Goal: Task Accomplishment & Management: Manage account settings

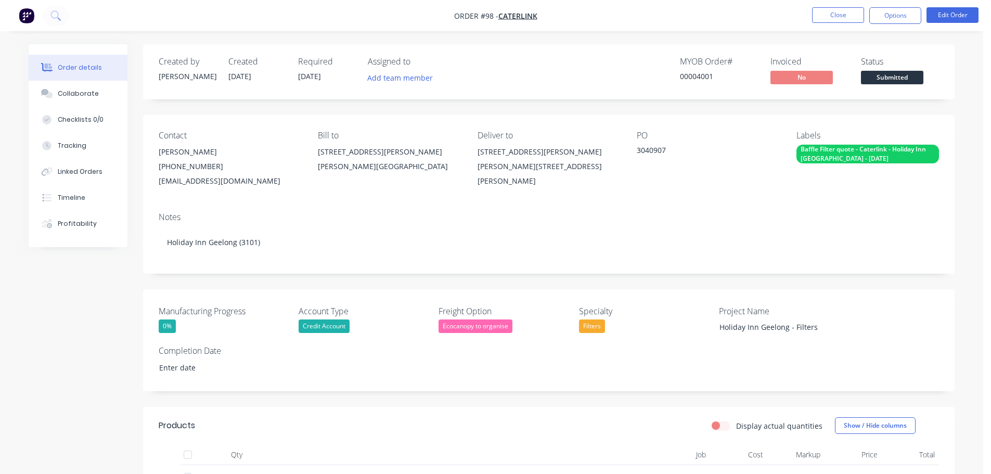
click at [51, 23] on button at bounding box center [56, 15] width 26 height 21
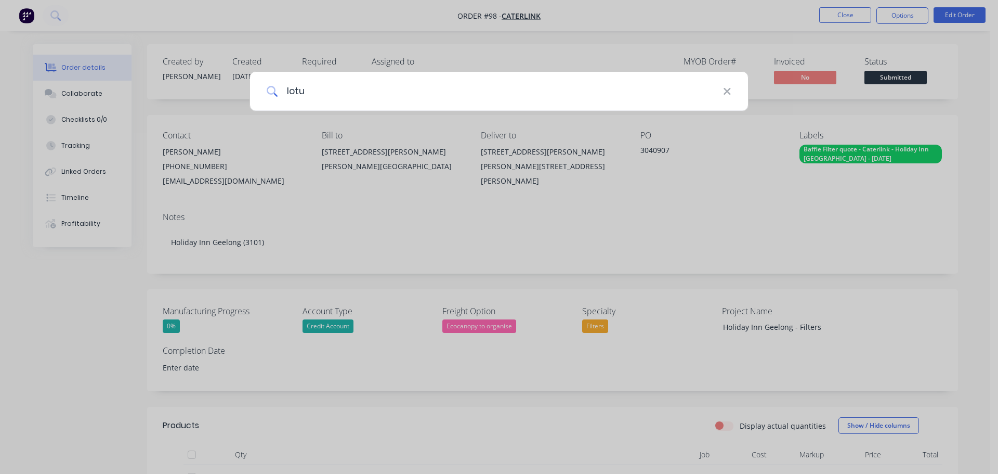
type input "lotus"
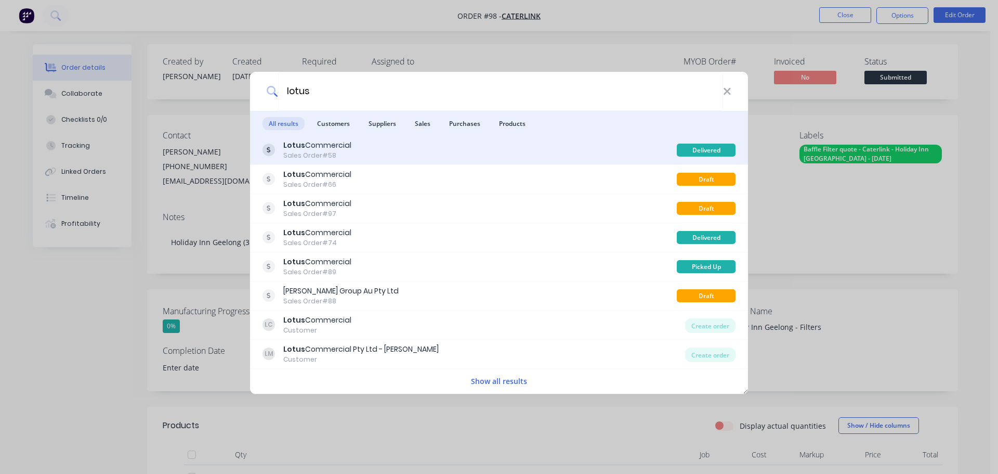
click at [409, 145] on div "Lotus Commercial Sales Order #58" at bounding box center [470, 150] width 414 height 20
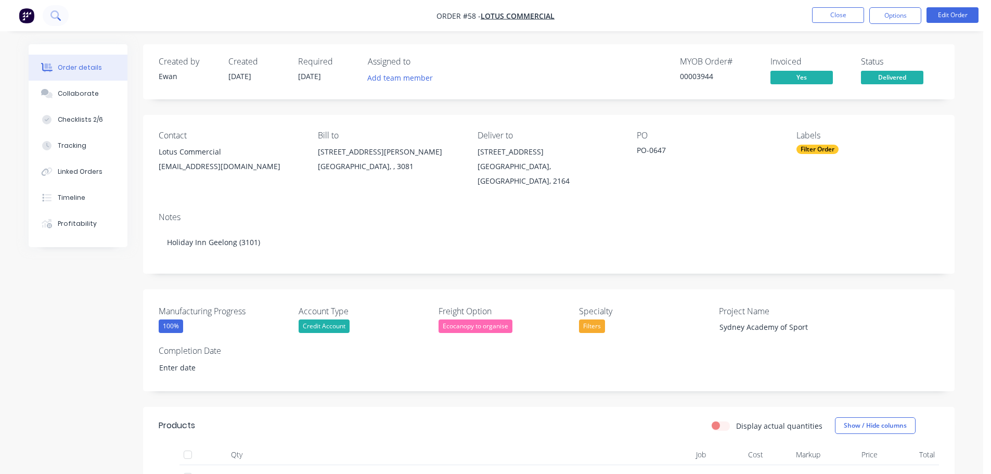
click at [65, 17] on button at bounding box center [56, 15] width 26 height 21
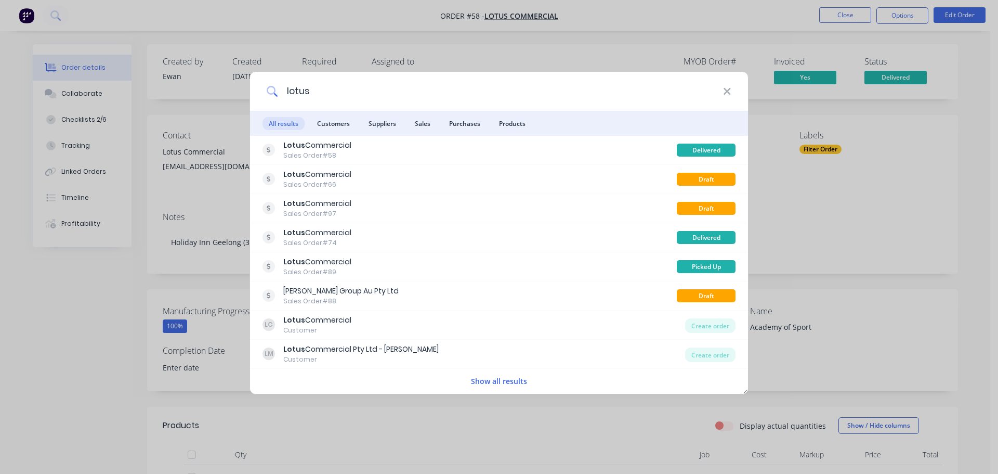
drag, startPoint x: 310, startPoint y: 93, endPoint x: 264, endPoint y: 89, distance: 45.9
click at [264, 89] on div "lotus" at bounding box center [499, 91] width 498 height 39
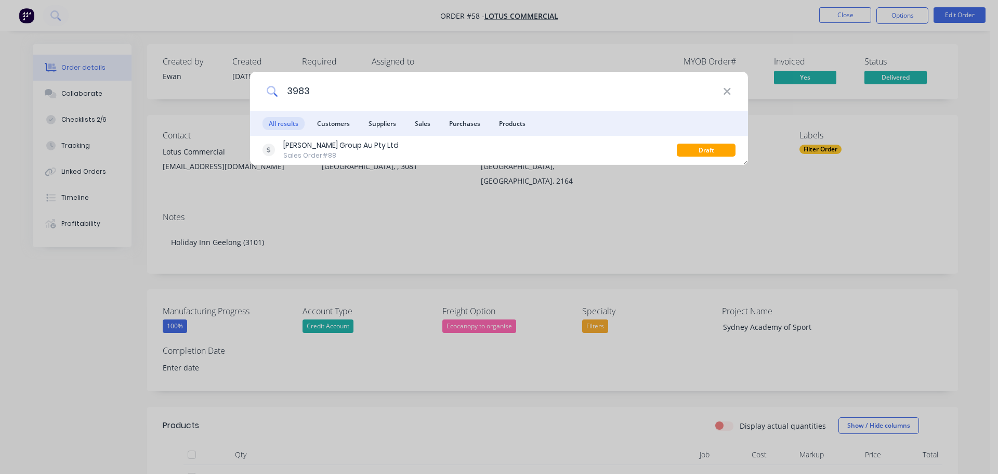
type input "3983"
click at [10, 245] on div "3983 All results Customers Suppliers Sales Purchases Products [PERSON_NAME] Gro…" at bounding box center [499, 237] width 998 height 474
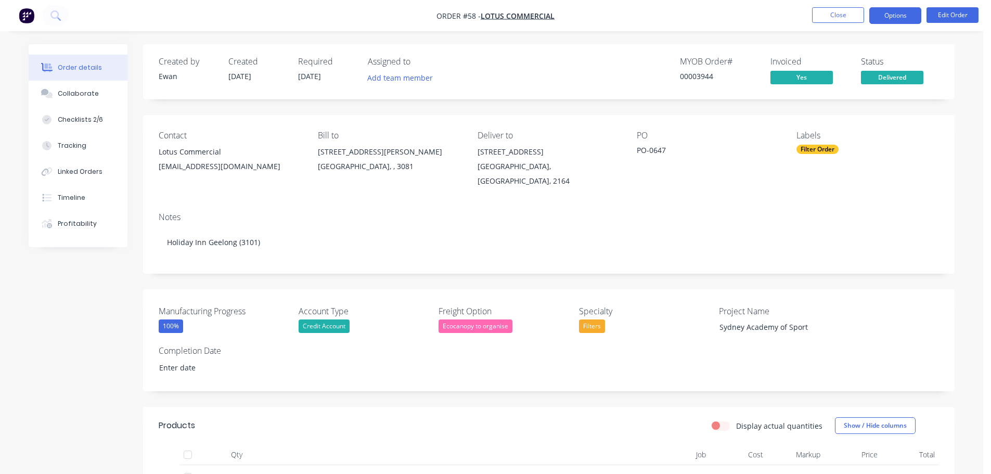
click at [899, 20] on button "Options" at bounding box center [895, 15] width 52 height 17
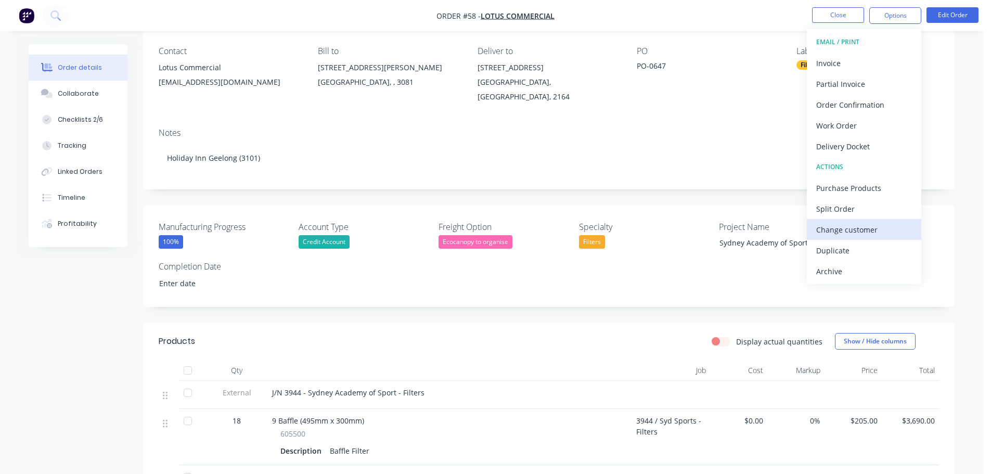
scroll to position [104, 0]
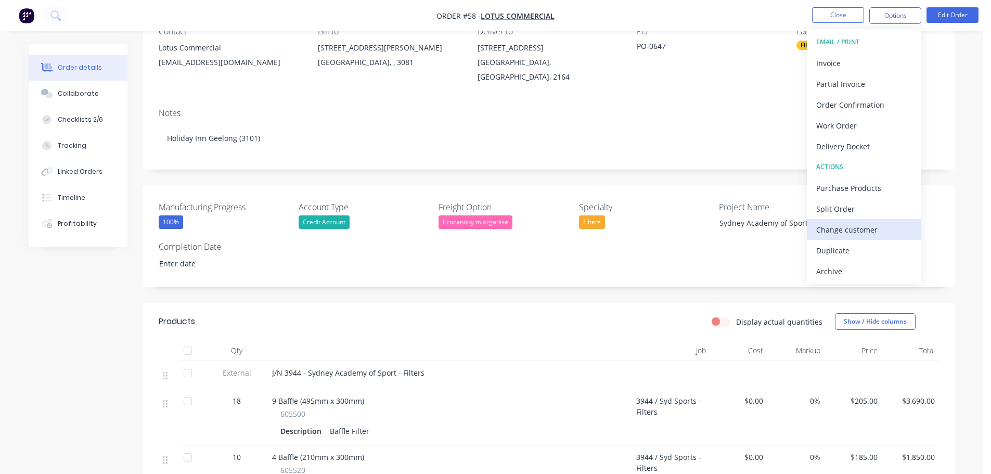
click at [872, 230] on div "Change customer" at bounding box center [864, 229] width 96 height 15
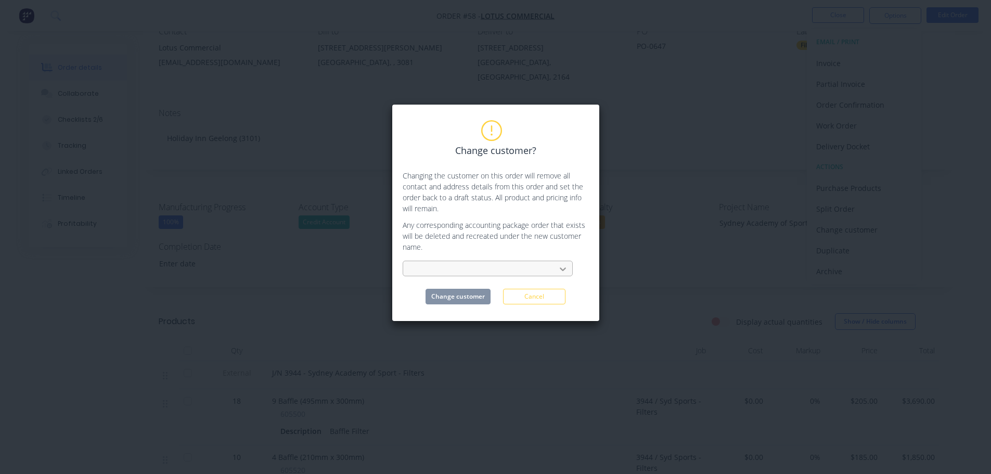
click at [570, 275] on div at bounding box center [562, 269] width 19 height 17
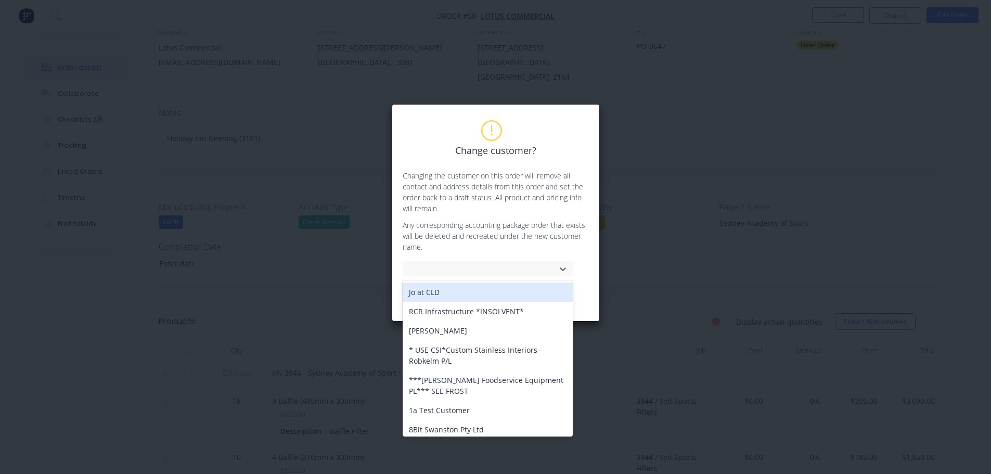
click at [534, 212] on p "Changing the customer on this order will remove all contact and address details…" at bounding box center [495, 192] width 186 height 44
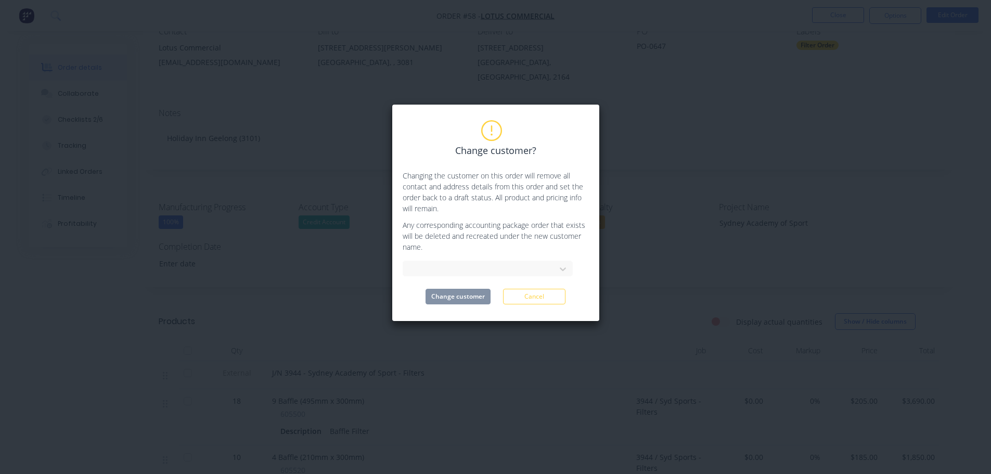
drag, startPoint x: 515, startPoint y: 290, endPoint x: 529, endPoint y: 294, distance: 15.1
click at [515, 290] on button "Cancel" at bounding box center [534, 297] width 62 height 16
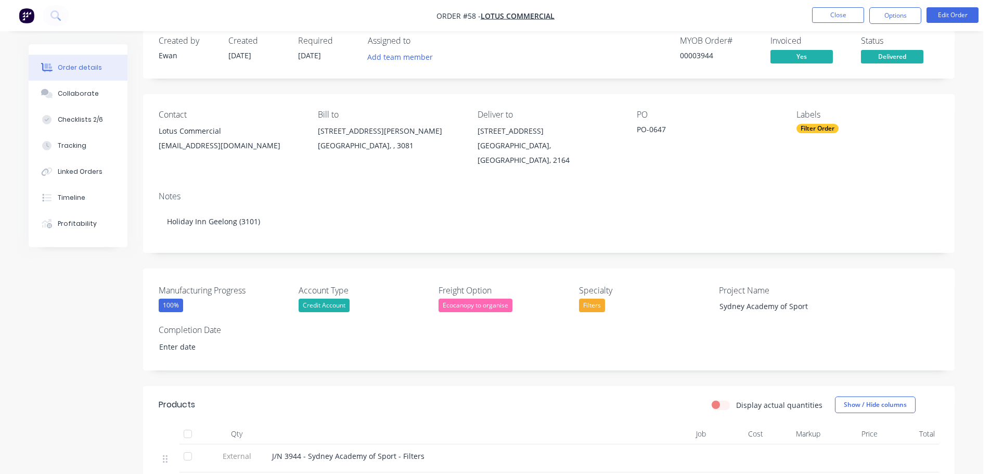
scroll to position [0, 0]
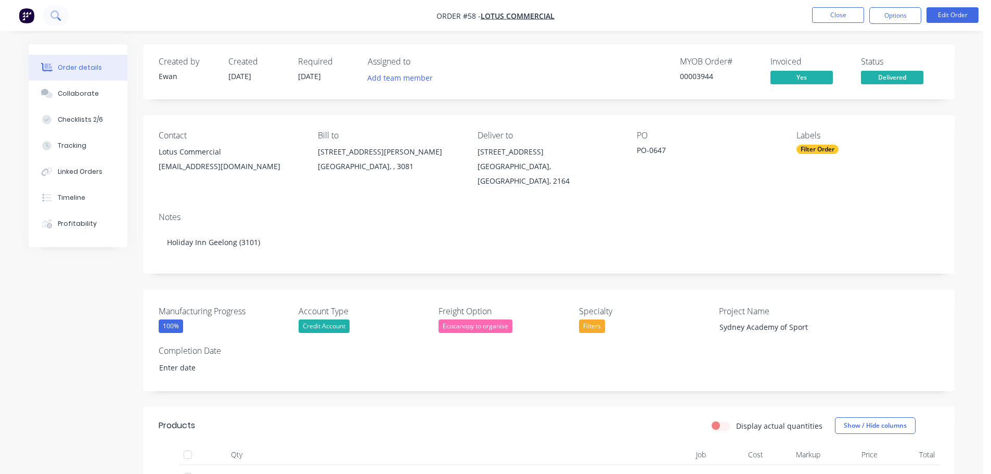
click at [47, 19] on button at bounding box center [56, 15] width 26 height 21
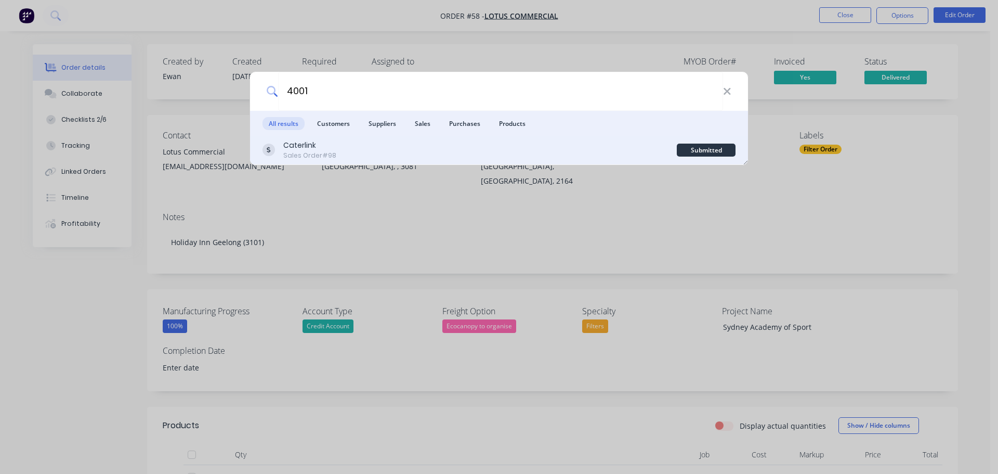
click at [366, 138] on div "Caterlink Sales Order #98 Submitted" at bounding box center [499, 150] width 498 height 29
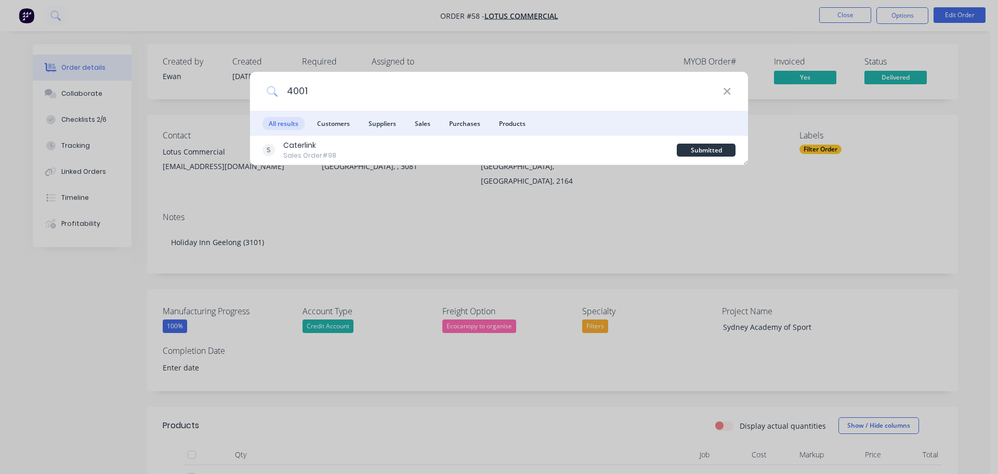
click at [331, 97] on input "4001" at bounding box center [500, 91] width 445 height 39
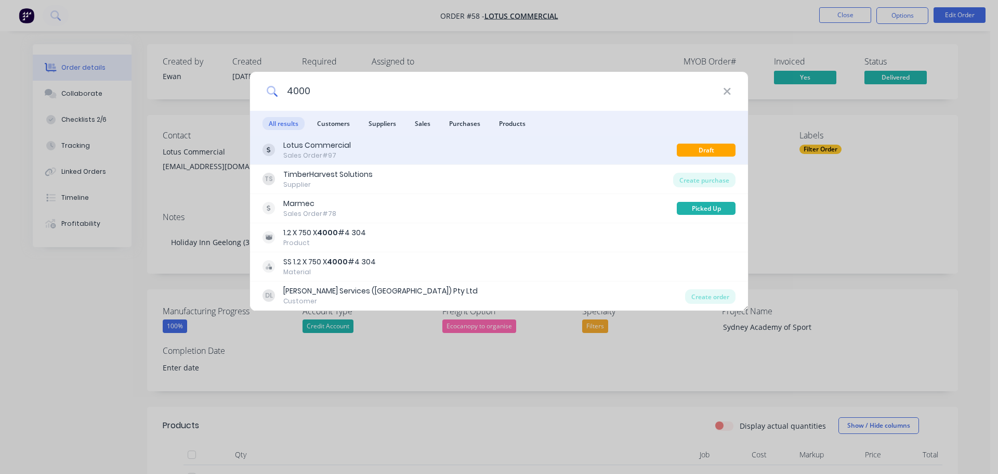
type input "4000"
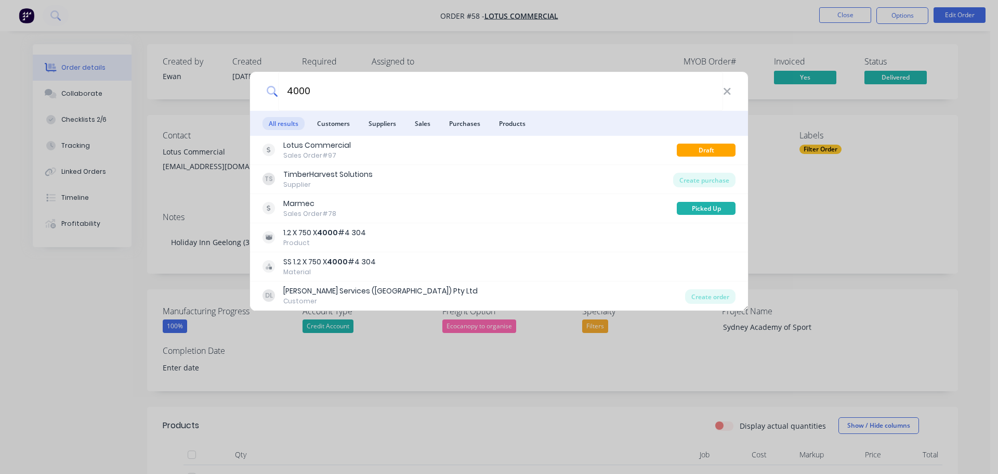
click at [340, 143] on div "Lotus Commercial" at bounding box center [317, 145] width 68 height 11
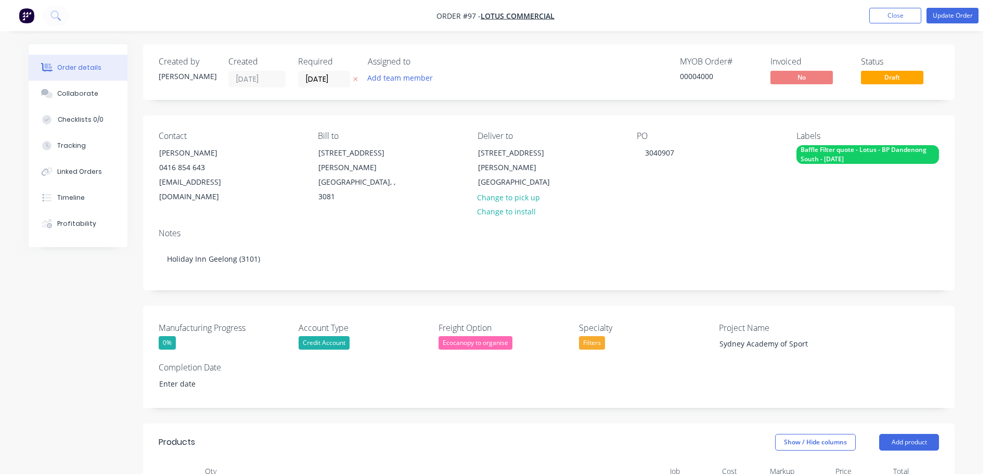
type input "[DATE]"
type input "$205.00"
type input "$820.00"
type input "$185.00"
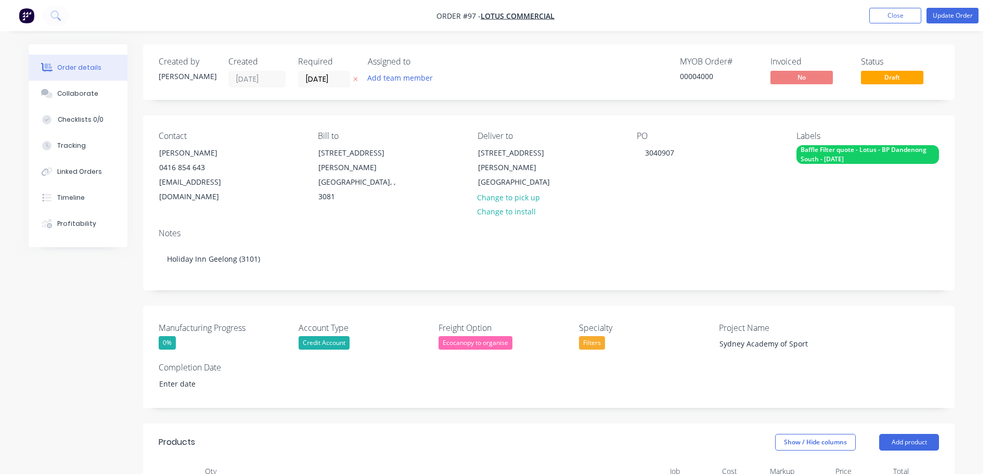
type input "$185.00"
type input "$-150.75"
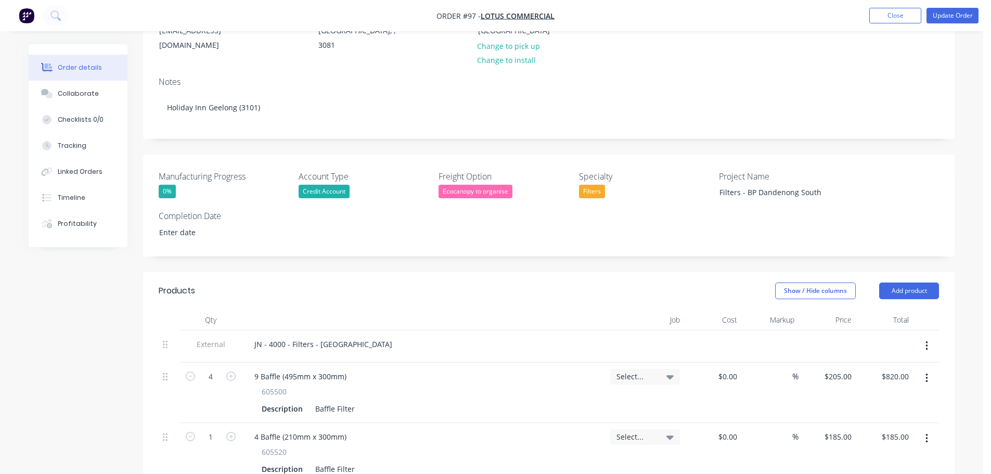
scroll to position [52, 0]
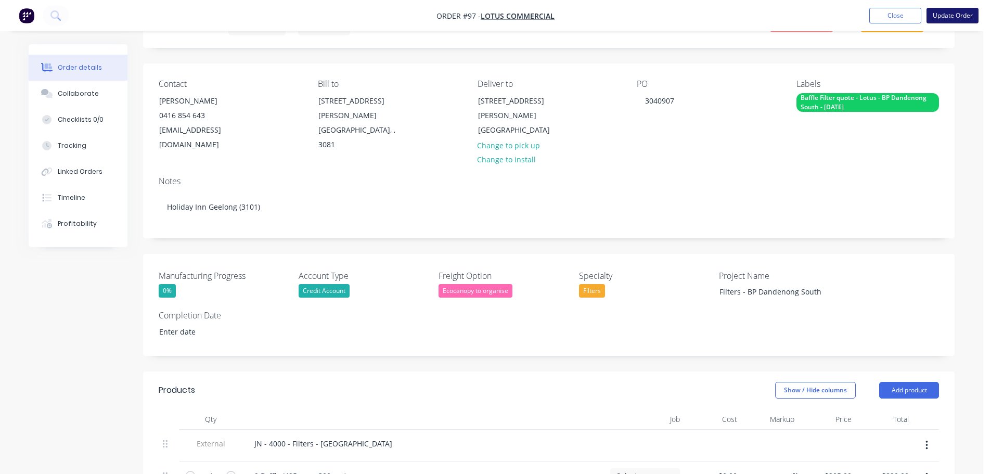
click at [967, 16] on button "Update Order" at bounding box center [952, 16] width 52 height 16
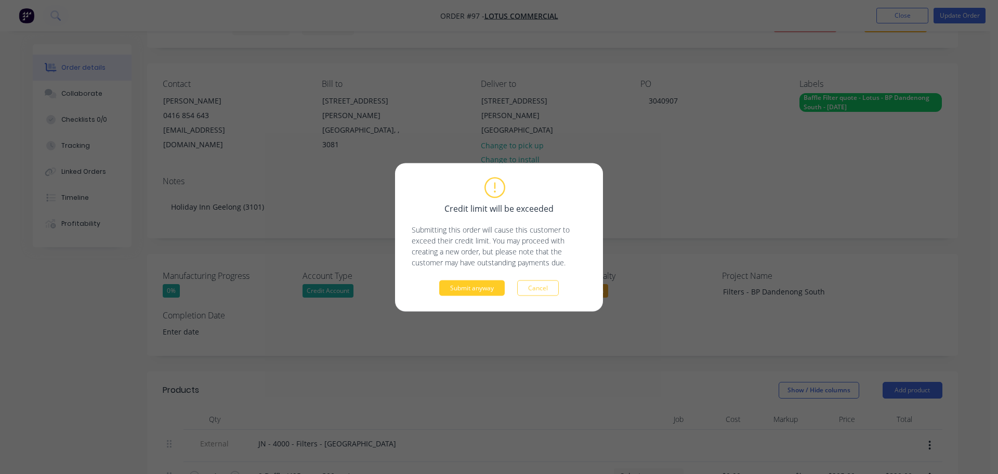
click at [496, 294] on button "Submit anyway" at bounding box center [472, 288] width 66 height 16
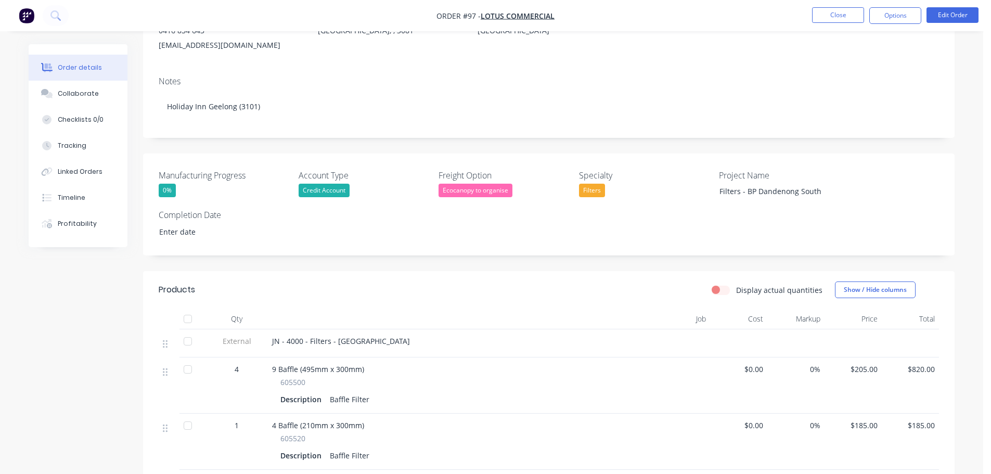
scroll to position [312, 0]
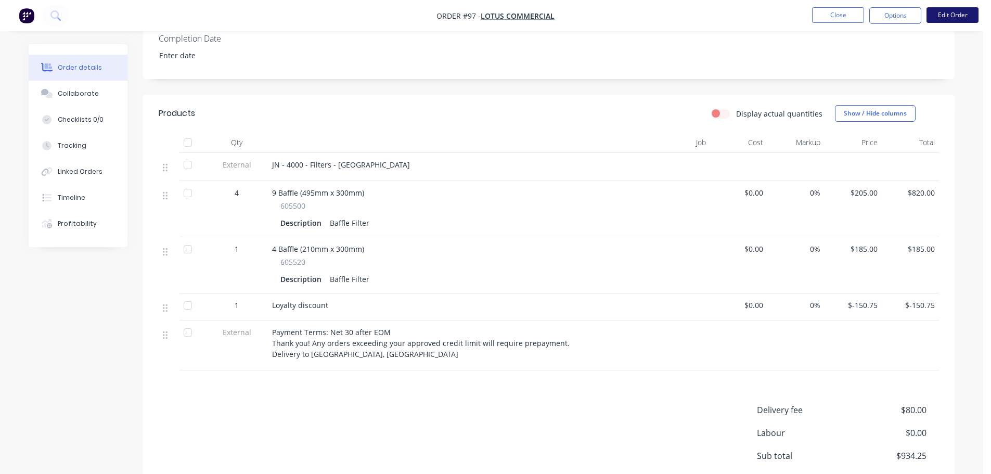
click at [942, 16] on button "Edit Order" at bounding box center [952, 15] width 52 height 16
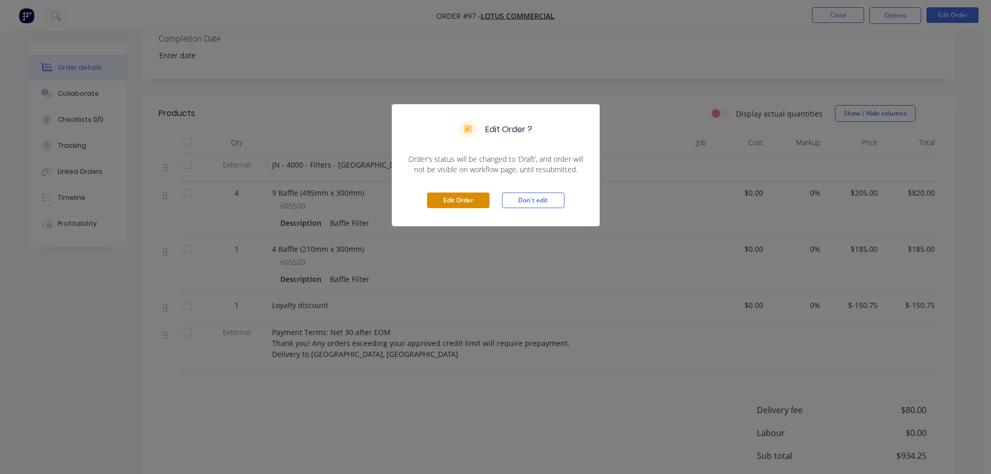
click at [474, 204] on button "Edit Order" at bounding box center [458, 200] width 62 height 16
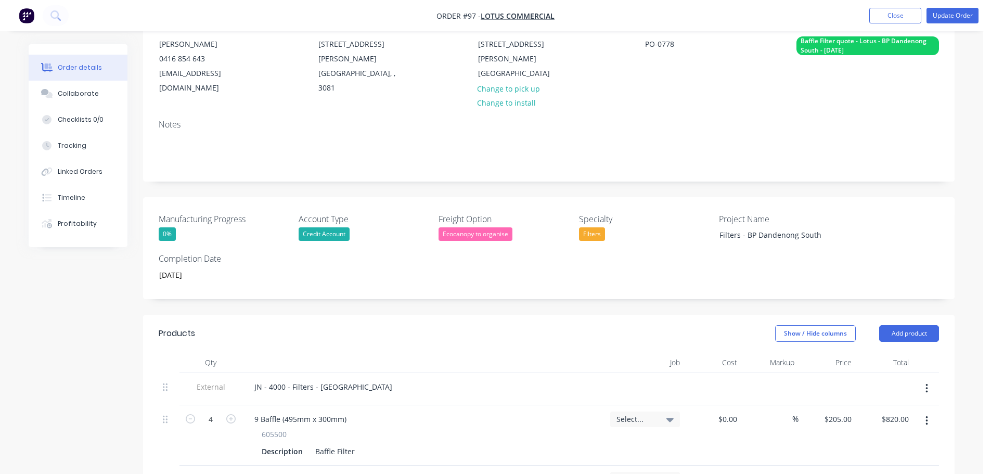
scroll to position [208, 0]
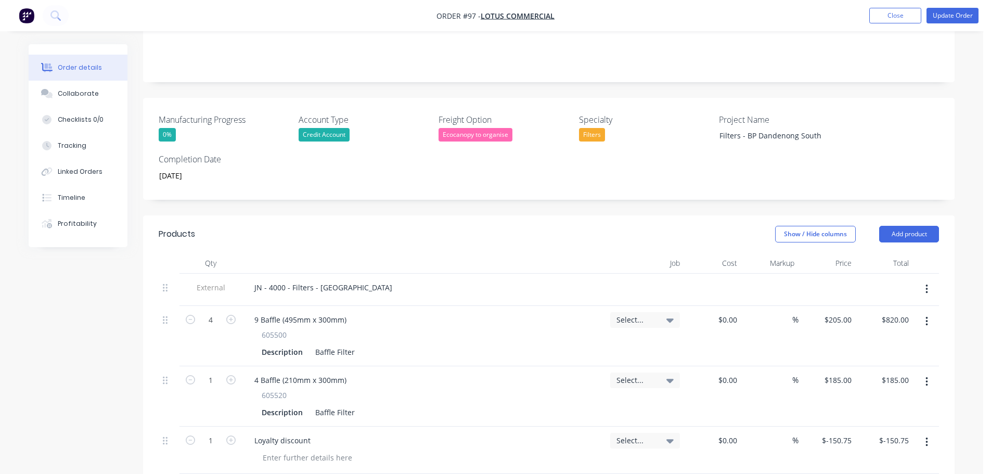
click at [660, 312] on div "Select..." at bounding box center [645, 320] width 70 height 16
click at [632, 341] on input at bounding box center [615, 351] width 107 height 21
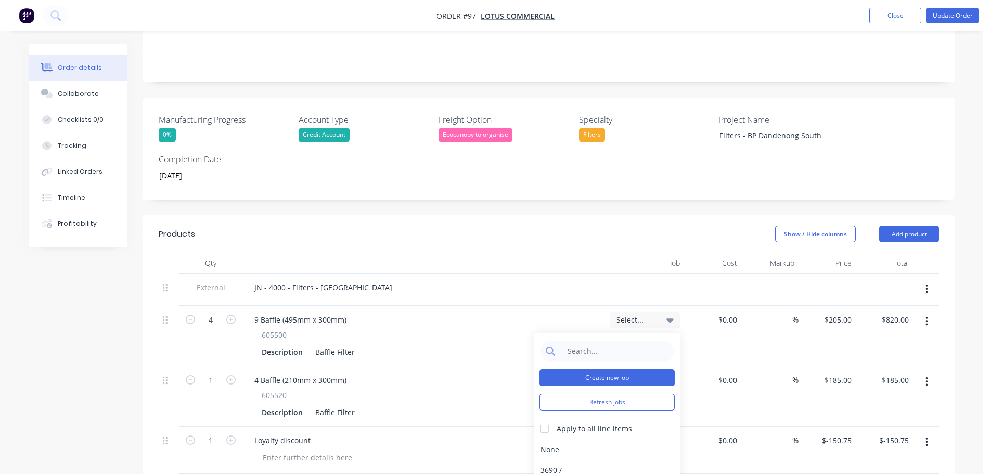
click at [644, 369] on button "Create new job" at bounding box center [606, 377] width 135 height 17
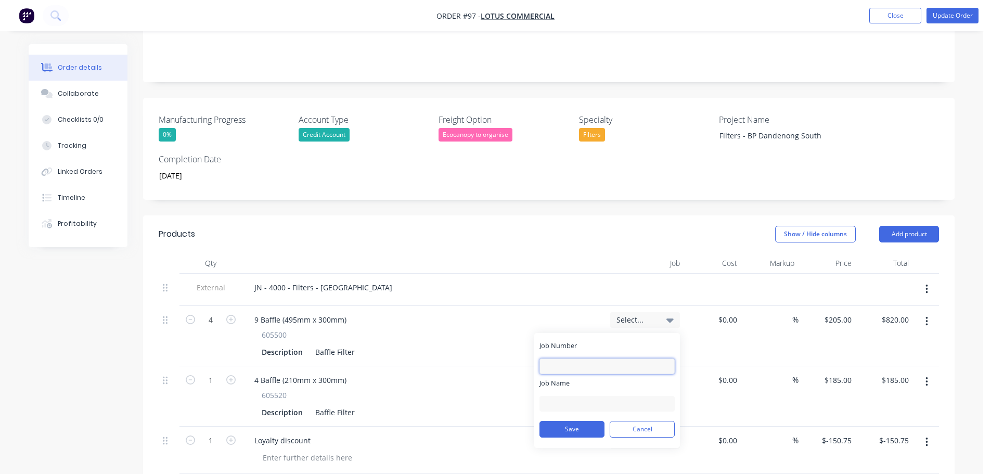
drag, startPoint x: 611, startPoint y: 349, endPoint x: 620, endPoint y: 351, distance: 9.1
click at [611, 358] on input "Job Number" at bounding box center [606, 366] width 135 height 16
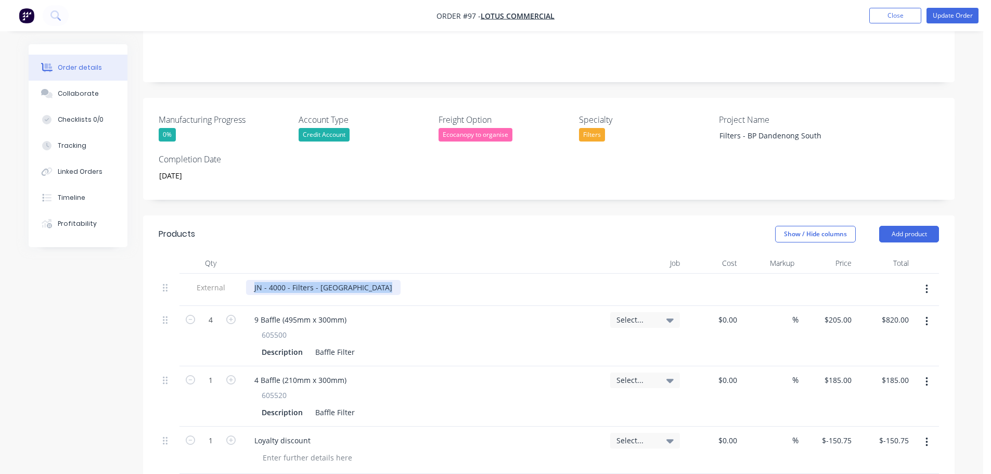
drag, startPoint x: 402, startPoint y: 280, endPoint x: 278, endPoint y: 274, distance: 123.9
click at [278, 274] on div "JN - 4000 - Filters - [GEOGRAPHIC_DATA]" at bounding box center [424, 290] width 364 height 32
drag, startPoint x: 289, startPoint y: 272, endPoint x: 449, endPoint y: 280, distance: 159.8
click at [449, 280] on div "JN - 4000 - Filters - [GEOGRAPHIC_DATA]" at bounding box center [424, 287] width 356 height 15
copy div "Filters - BP Dandenong South"
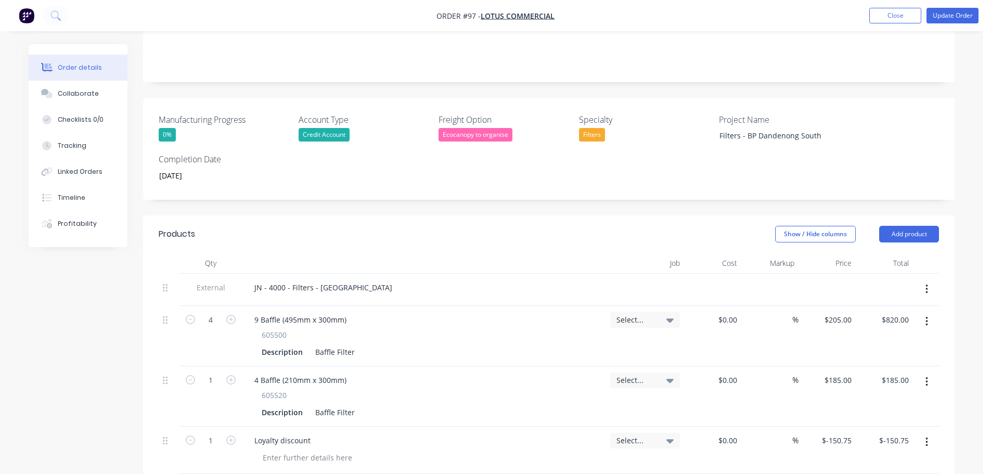
drag, startPoint x: 653, startPoint y: 305, endPoint x: 658, endPoint y: 313, distance: 9.5
click at [653, 314] on span "Select..." at bounding box center [636, 319] width 40 height 11
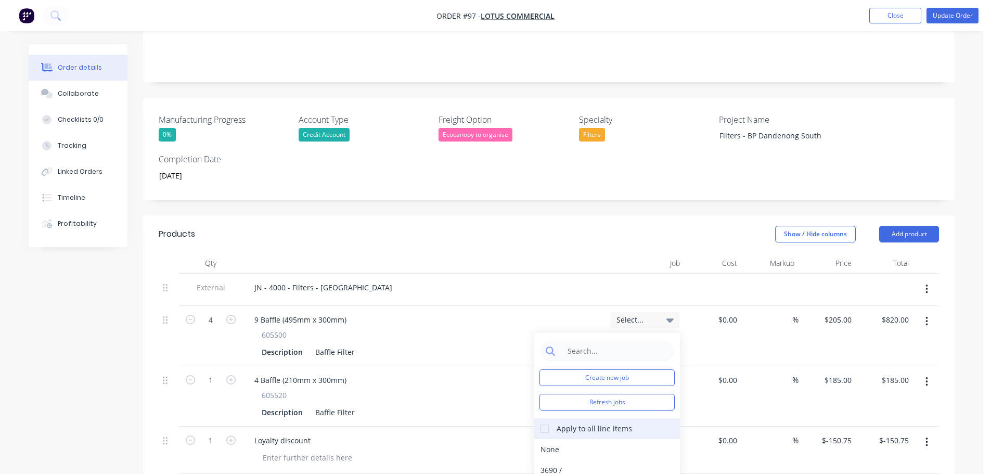
click at [630, 418] on div "Apply to all line items" at bounding box center [607, 428] width 146 height 21
click at [537, 418] on div at bounding box center [544, 428] width 21 height 21
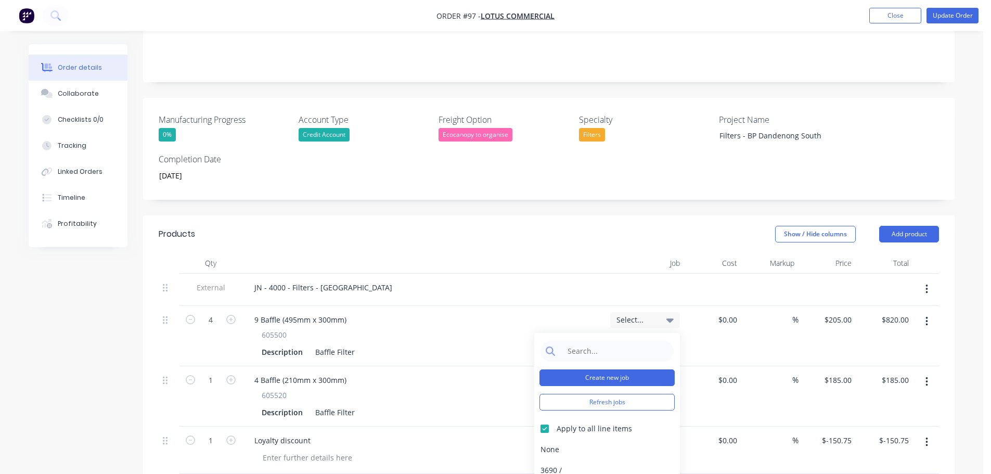
click at [564, 369] on button "Create new job" at bounding box center [606, 377] width 135 height 17
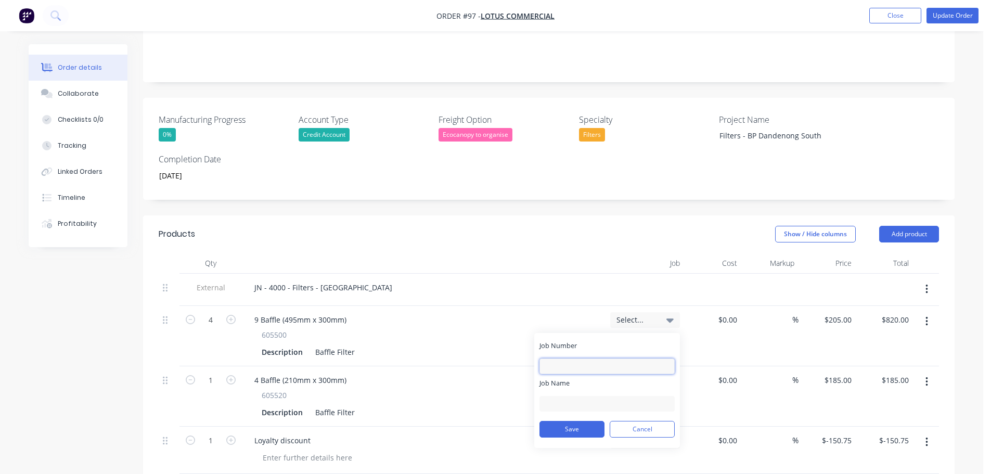
click at [567, 358] on input "Job Number" at bounding box center [606, 366] width 135 height 16
click at [570, 391] on div "Job Name" at bounding box center [606, 407] width 135 height 33
paste input "Filters - BP Dandenong South"
type input "Filters - BP Dandenong South"
click at [574, 358] on input "Job Number" at bounding box center [606, 366] width 135 height 16
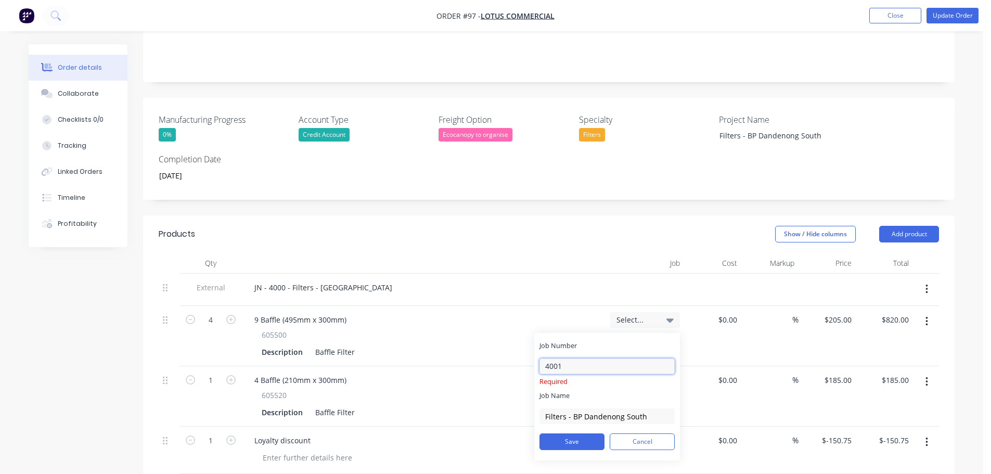
type input "4001"
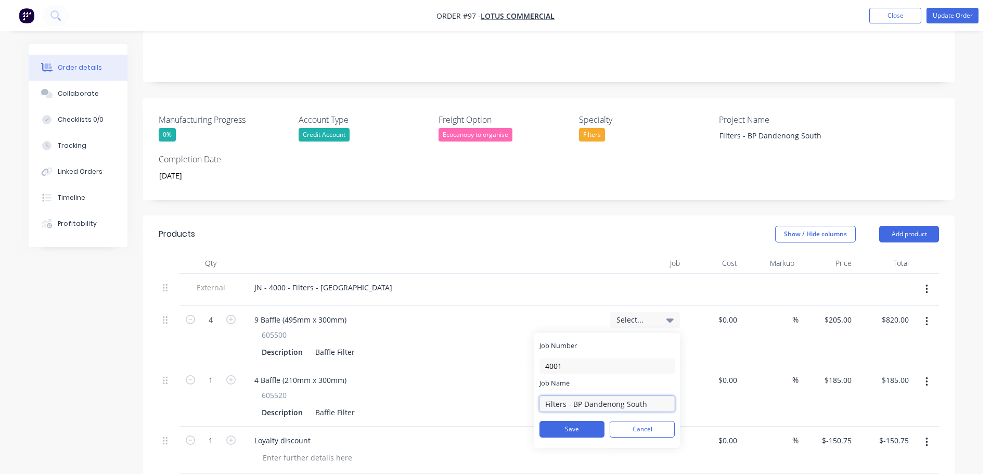
drag, startPoint x: 546, startPoint y: 401, endPoint x: 523, endPoint y: 404, distance: 24.1
click at [523, 405] on div "External JN - 4000 - Filters - BP Dandenong South 4 9 Baffle (495mm x 300mm) 60…" at bounding box center [549, 401] width 780 height 254
type input "Filters - BP Dandenong South"
click at [585, 421] on button "Save" at bounding box center [571, 429] width 65 height 17
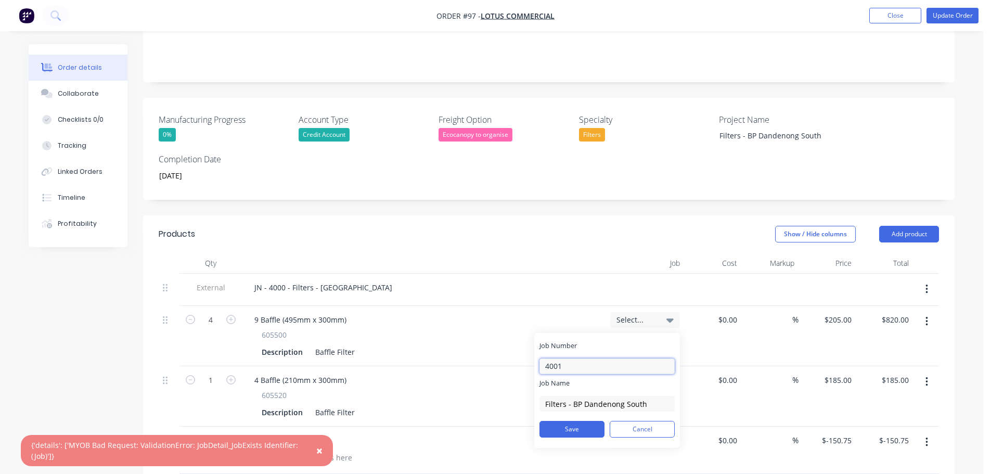
click at [570, 358] on input "4001" at bounding box center [606, 366] width 135 height 16
type input "4000"
click at [579, 421] on button "Save" at bounding box center [571, 429] width 65 height 17
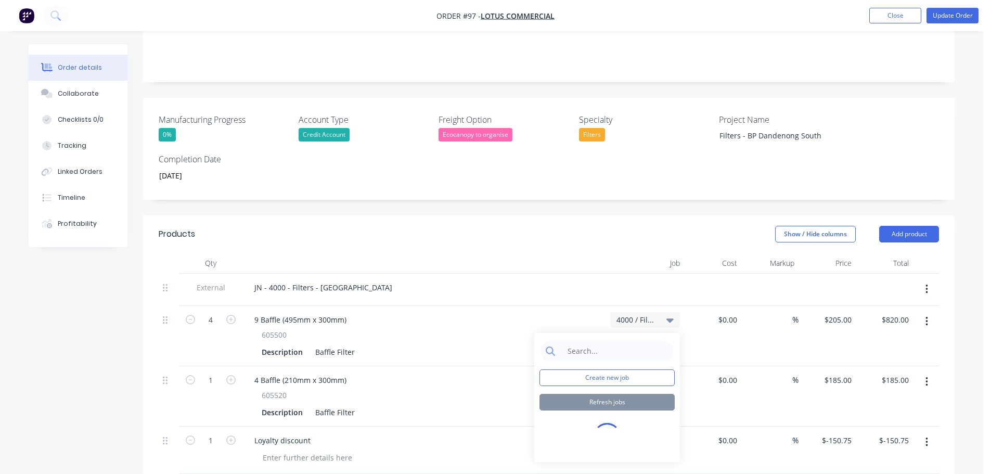
click at [589, 274] on div "JN - 4000 - Filters - [GEOGRAPHIC_DATA]" at bounding box center [424, 290] width 364 height 32
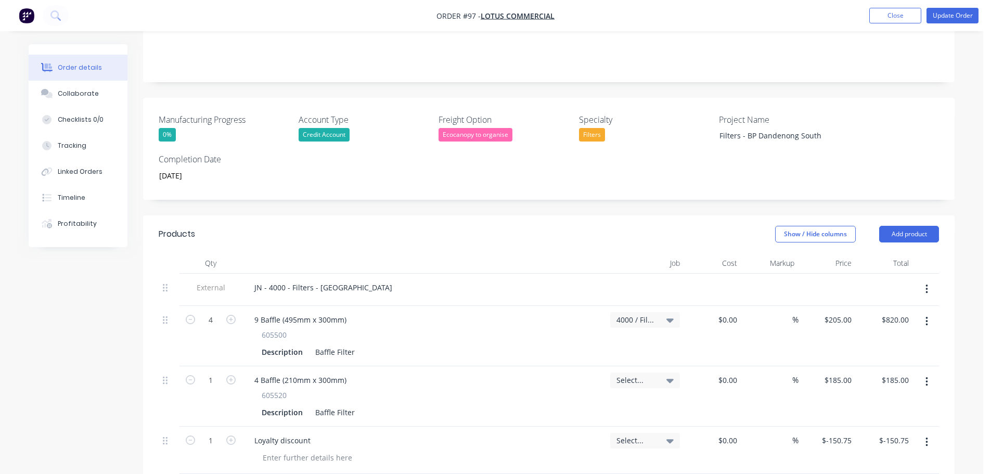
click at [633, 374] on span "Select..." at bounding box center [636, 379] width 40 height 11
click at [625, 401] on input at bounding box center [615, 411] width 107 height 21
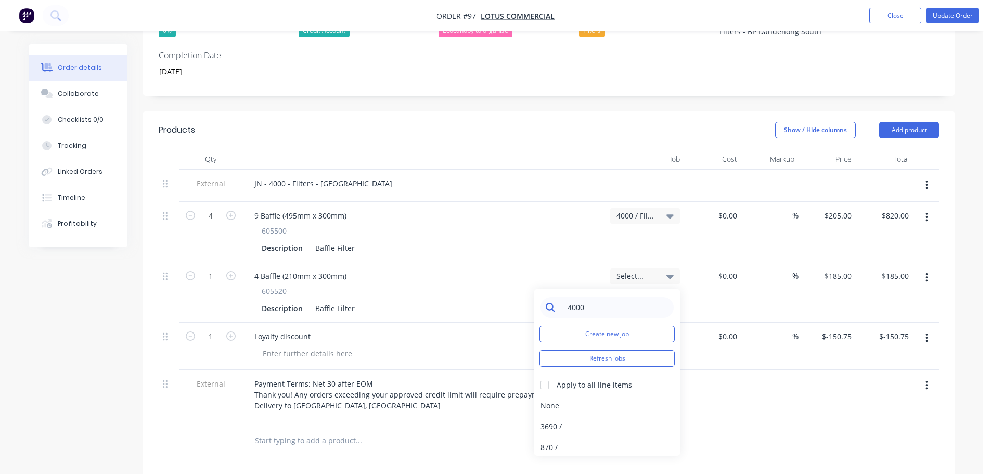
click at [595, 300] on input "4000" at bounding box center [615, 307] width 107 height 21
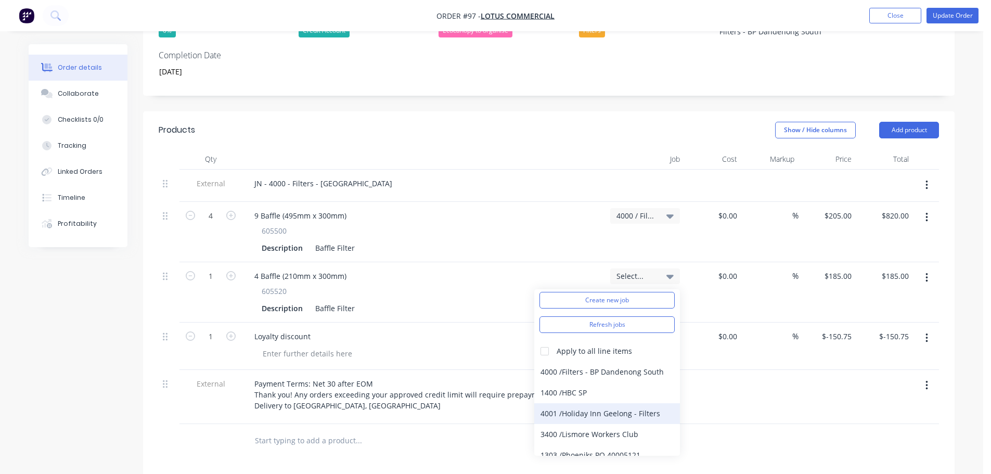
scroll to position [52, 0]
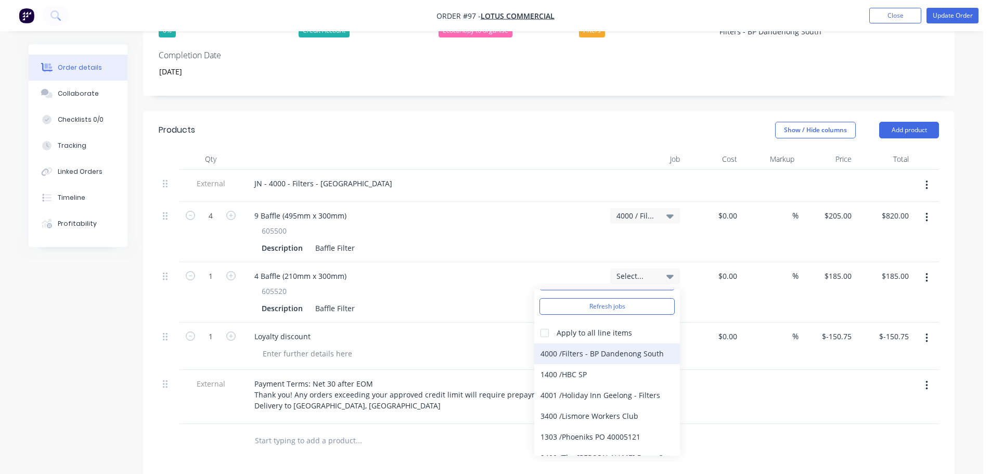
type input "400"
click at [595, 343] on div "4000 / Filters - BP Dandenong South" at bounding box center [607, 353] width 146 height 21
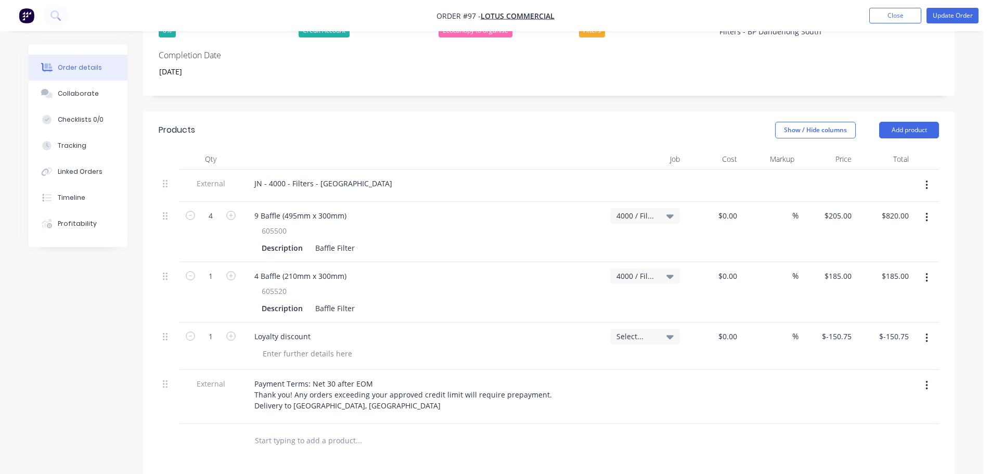
click at [666, 332] on div "Select..." at bounding box center [644, 336] width 57 height 9
click at [615, 357] on input at bounding box center [615, 367] width 107 height 21
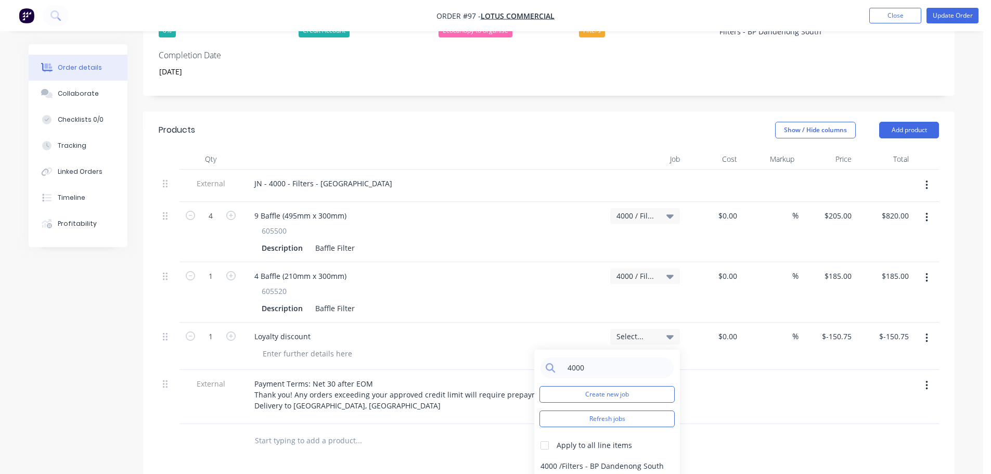
type input "4000"
click at [605, 456] on div "4000 / Filters - BP Dandenong South" at bounding box center [607, 466] width 146 height 21
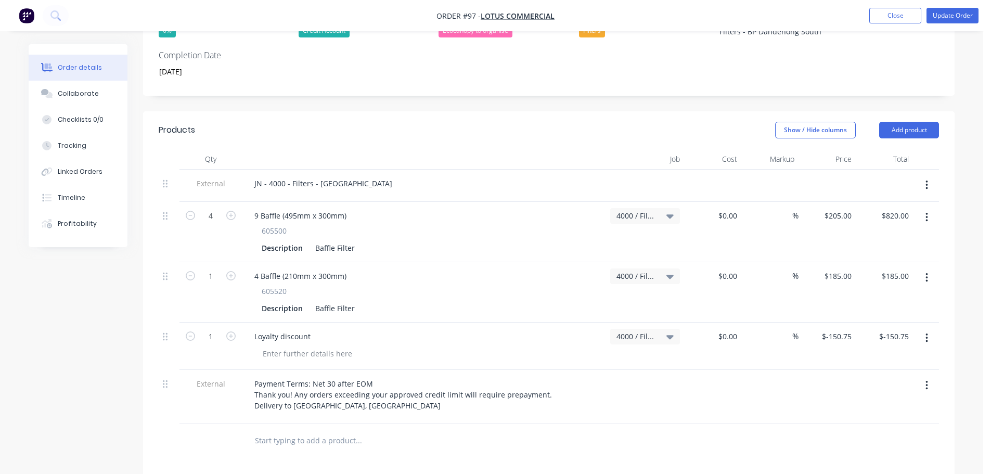
click at [643, 376] on div at bounding box center [645, 397] width 78 height 54
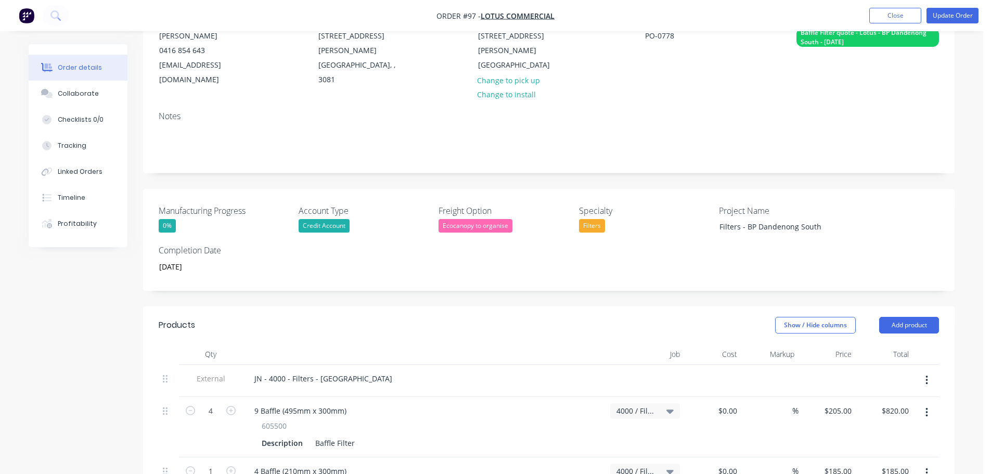
scroll to position [0, 0]
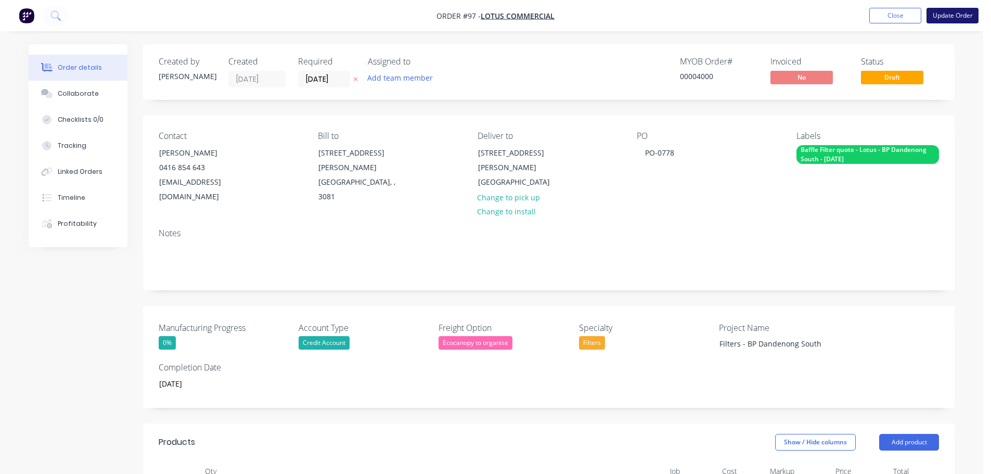
click at [934, 21] on button "Update Order" at bounding box center [952, 16] width 52 height 16
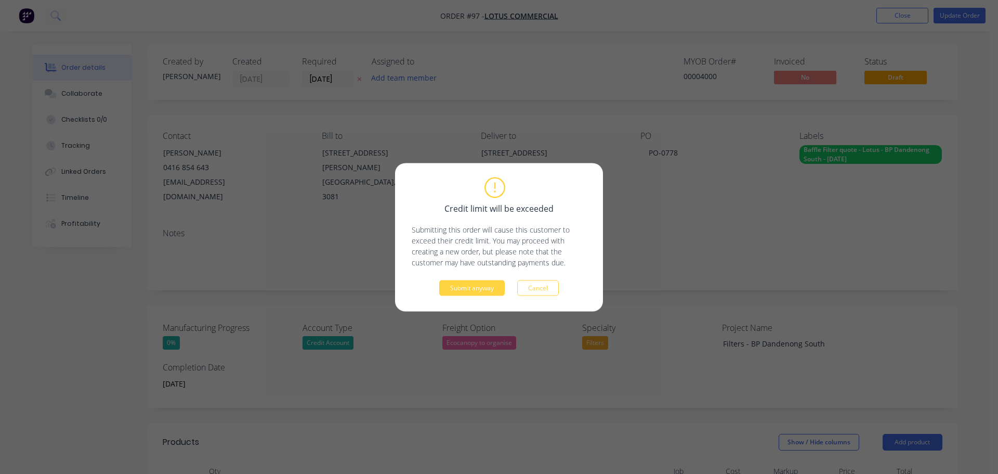
click at [473, 277] on div "Credit limit will be exceeded Submitting this order will cause this customer to…" at bounding box center [499, 236] width 175 height 117
click at [471, 286] on button "Submit anyway" at bounding box center [472, 288] width 66 height 16
